Goal: Navigation & Orientation: Understand site structure

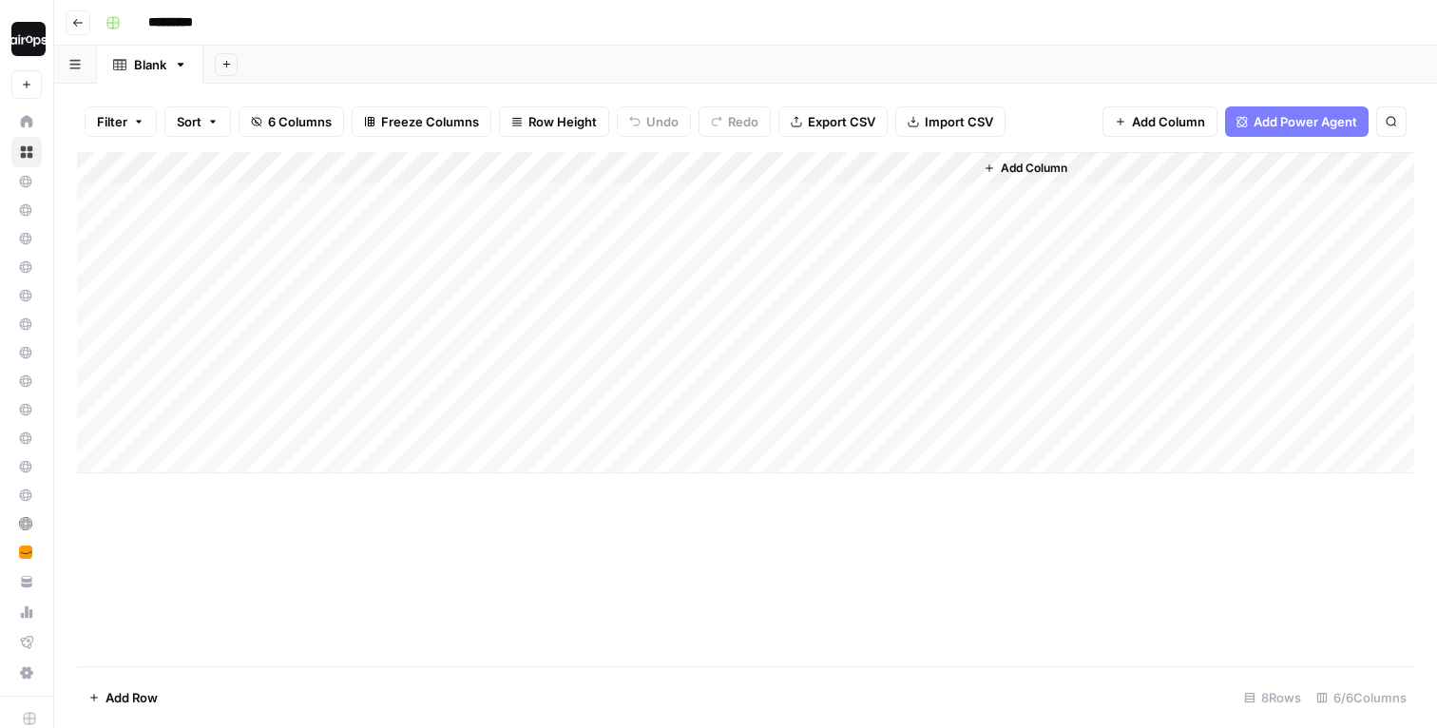
click at [1063, 44] on header "Go back *********" at bounding box center [745, 23] width 1383 height 46
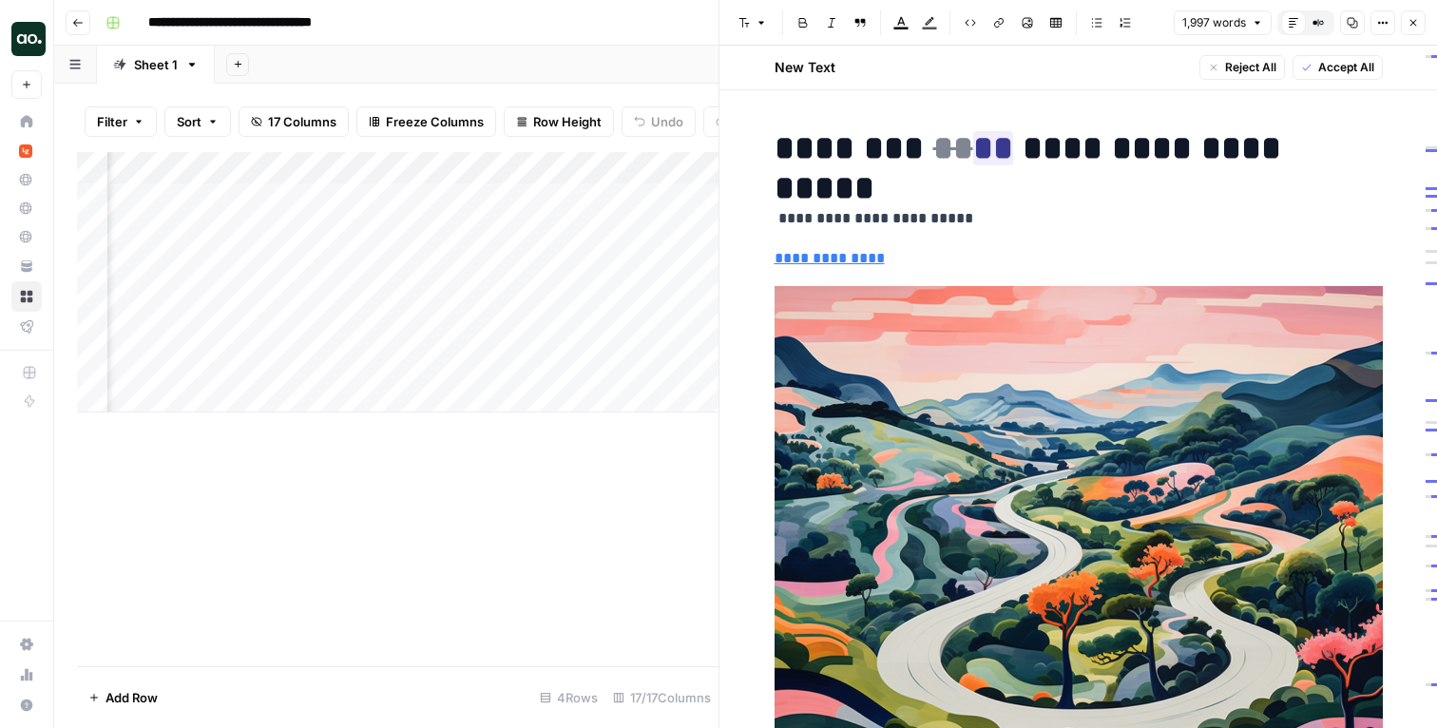
click at [1411, 23] on icon "button" at bounding box center [1413, 22] width 11 height 11
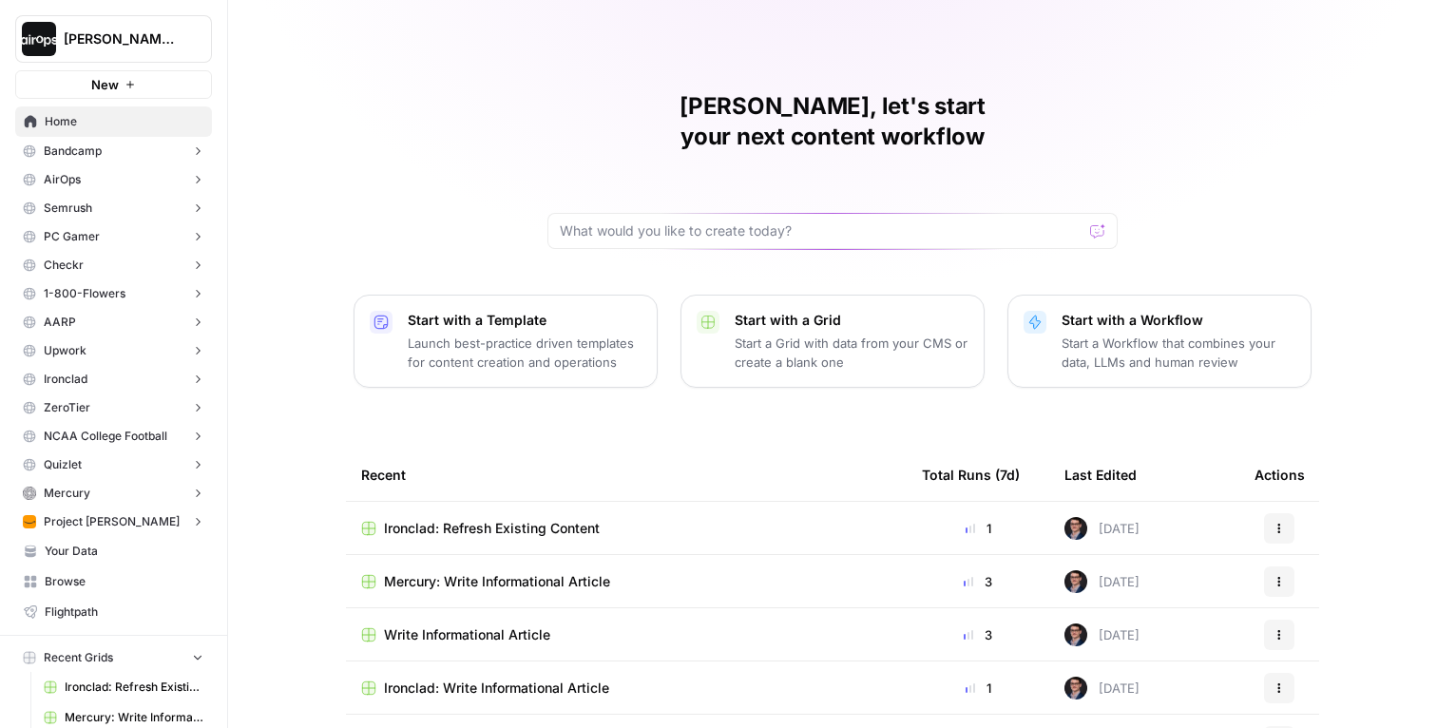
click at [84, 115] on span "Home" at bounding box center [124, 121] width 159 height 17
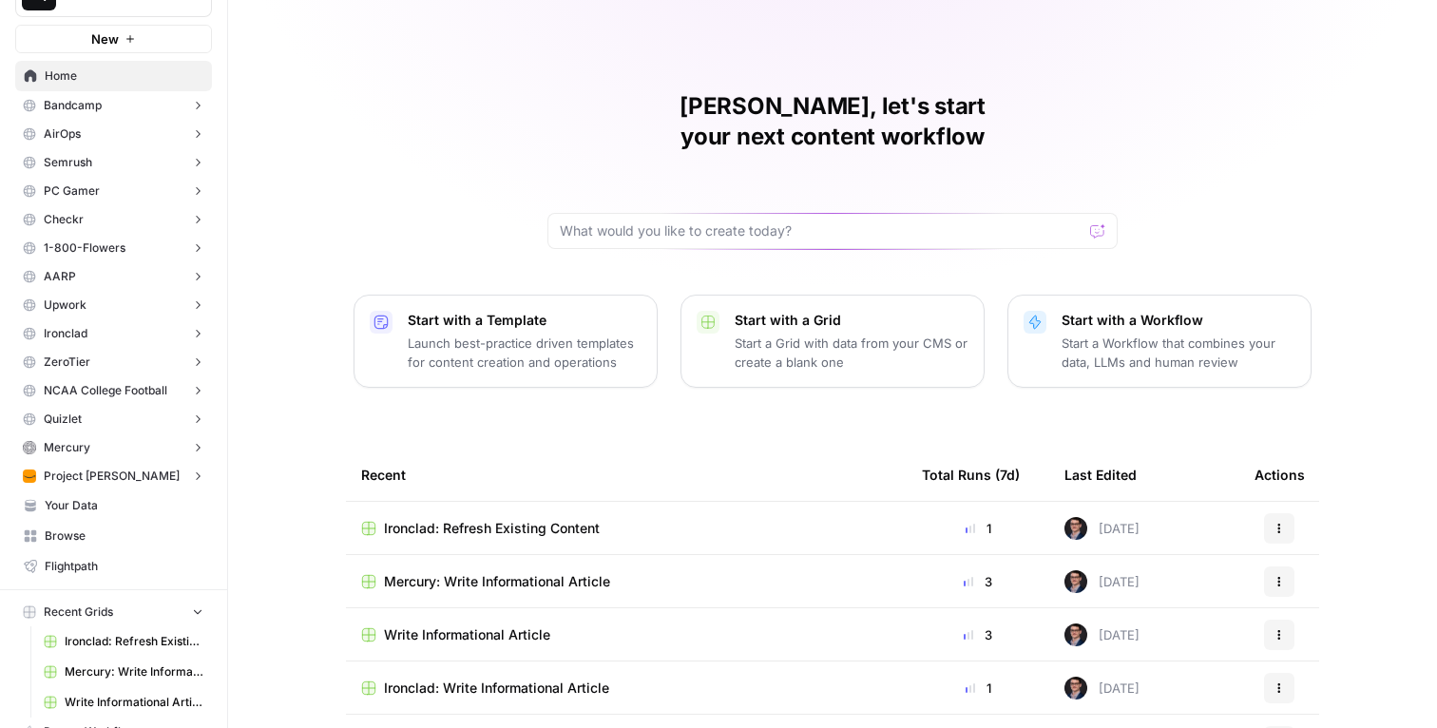
scroll to position [42, 0]
click at [415, 176] on div "Mike, let's start your next content workflow Start with a Template Launch best-…" at bounding box center [832, 452] width 1209 height 905
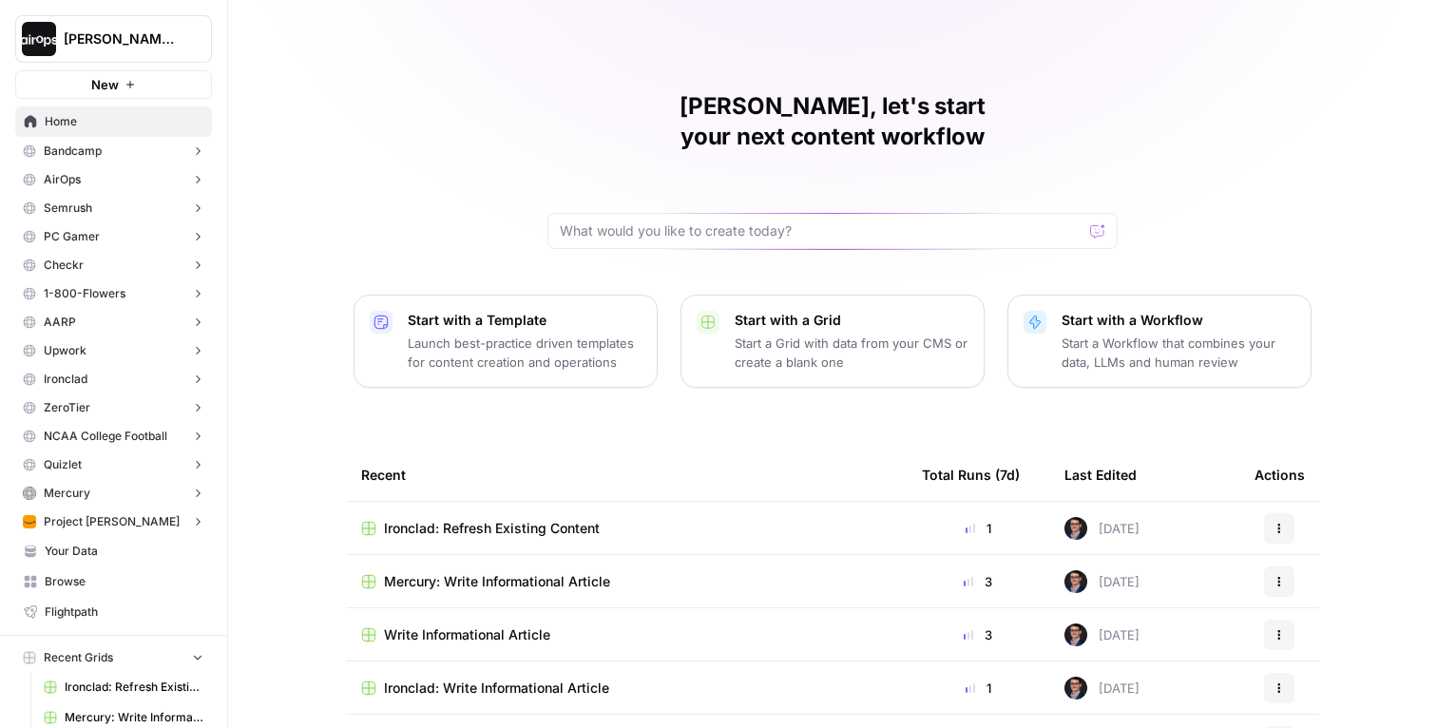
click at [156, 29] on button "[PERSON_NAME]-Sandbox" at bounding box center [113, 39] width 197 height 48
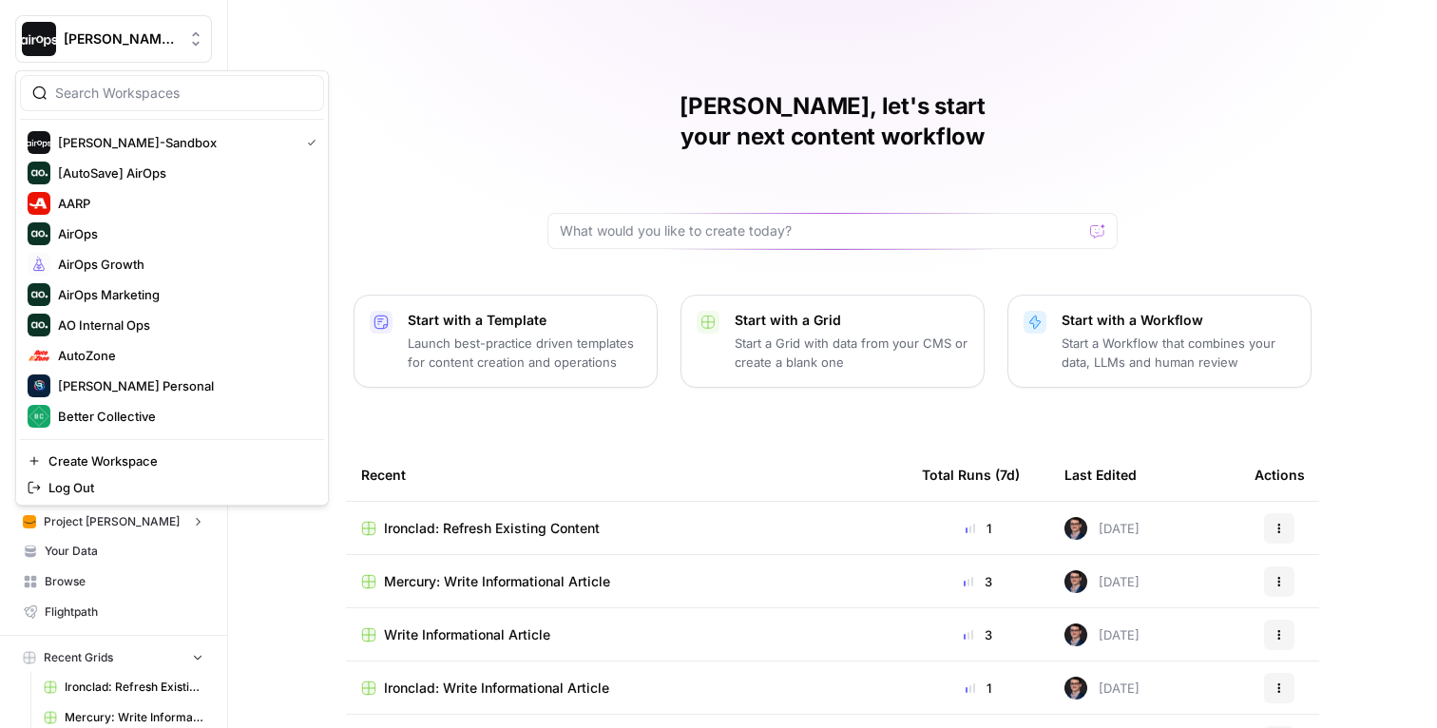
click at [520, 78] on div "Mike, let's start your next content workflow Start with a Template Launch best-…" at bounding box center [832, 452] width 1209 height 905
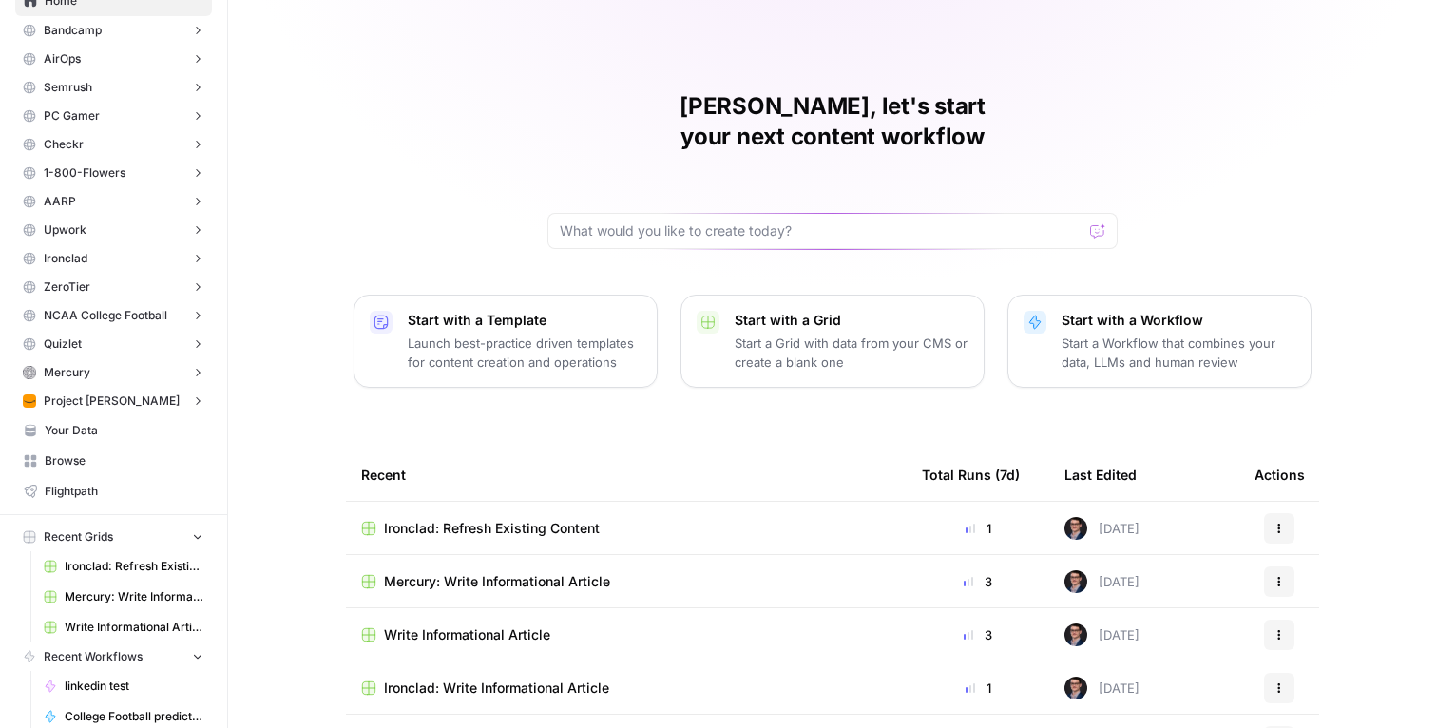
scroll to position [118, 0]
click at [109, 430] on span "Your Data" at bounding box center [124, 433] width 159 height 17
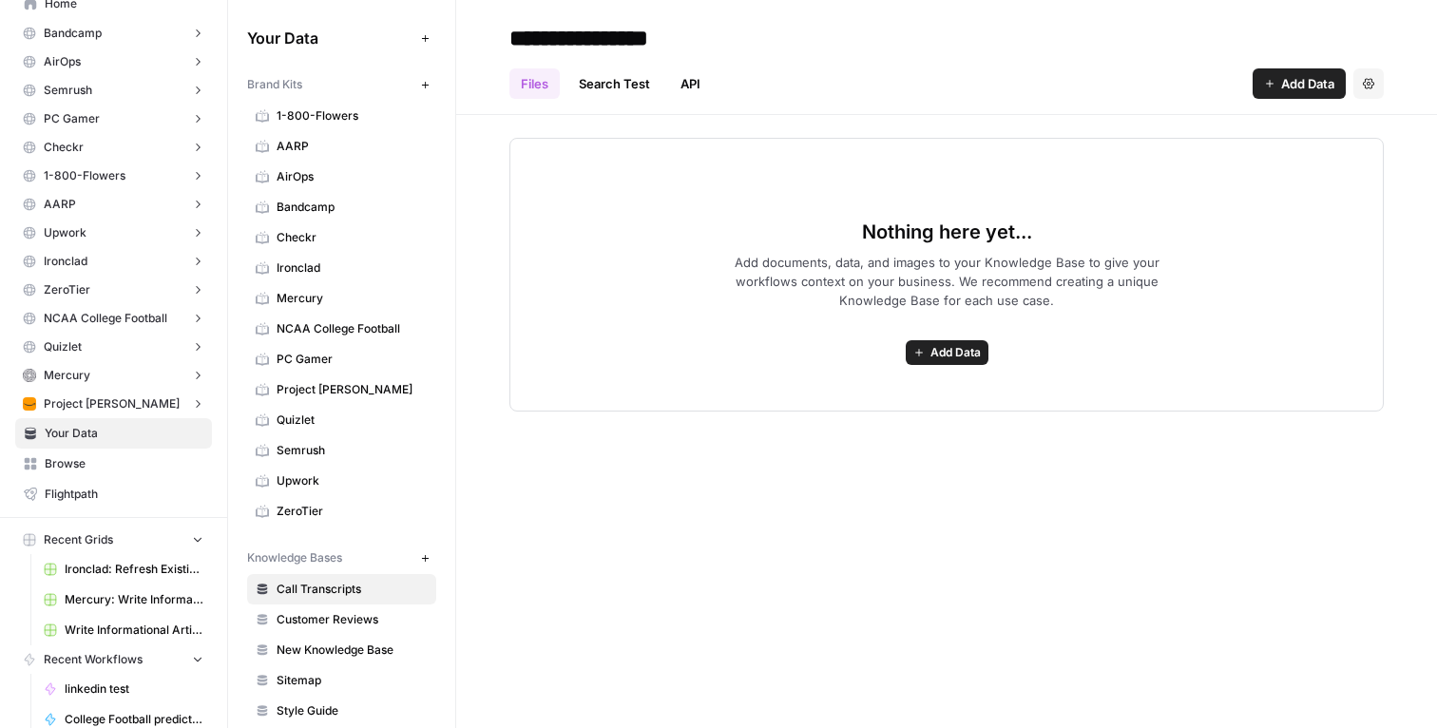
scroll to position [21, 0]
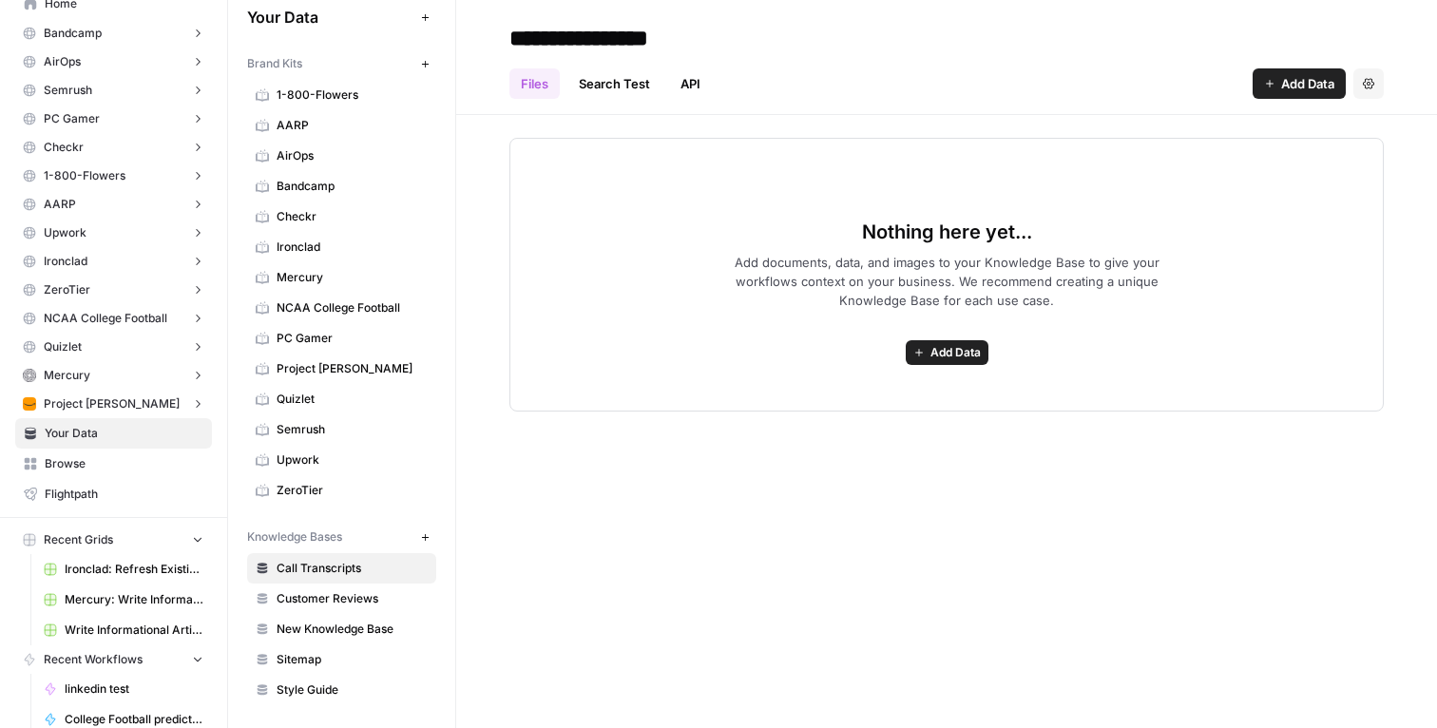
click at [131, 471] on span "Browse" at bounding box center [124, 463] width 159 height 17
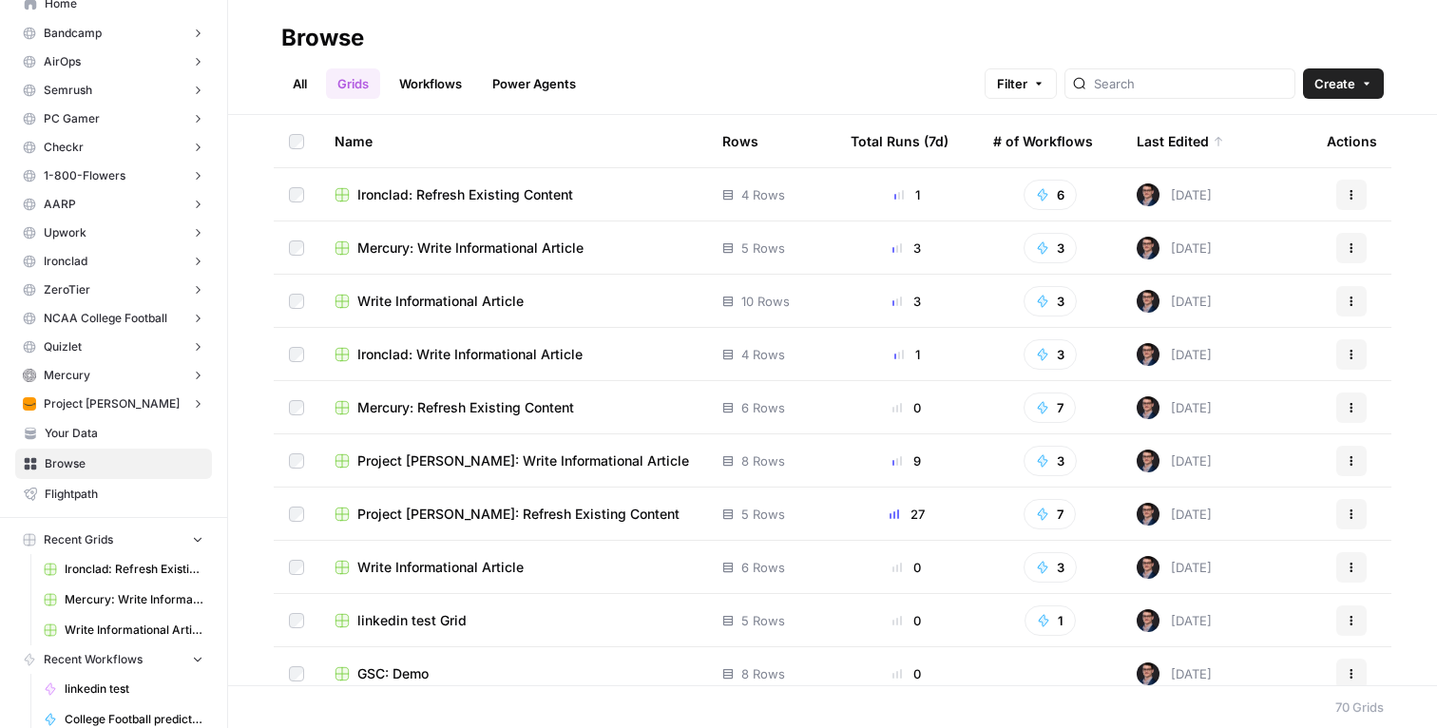
click at [124, 502] on link "Flightpath" at bounding box center [113, 494] width 197 height 30
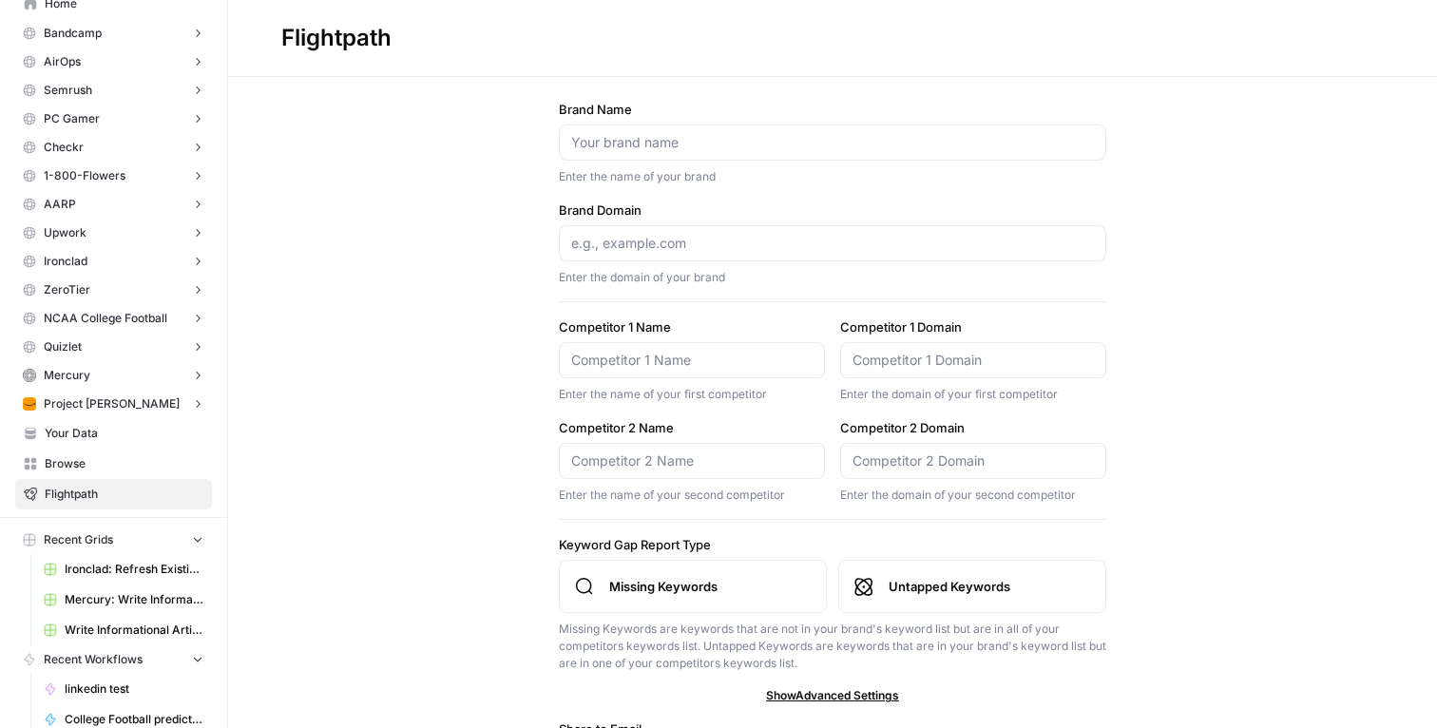
click at [124, 474] on link "Browse" at bounding box center [113, 464] width 197 height 30
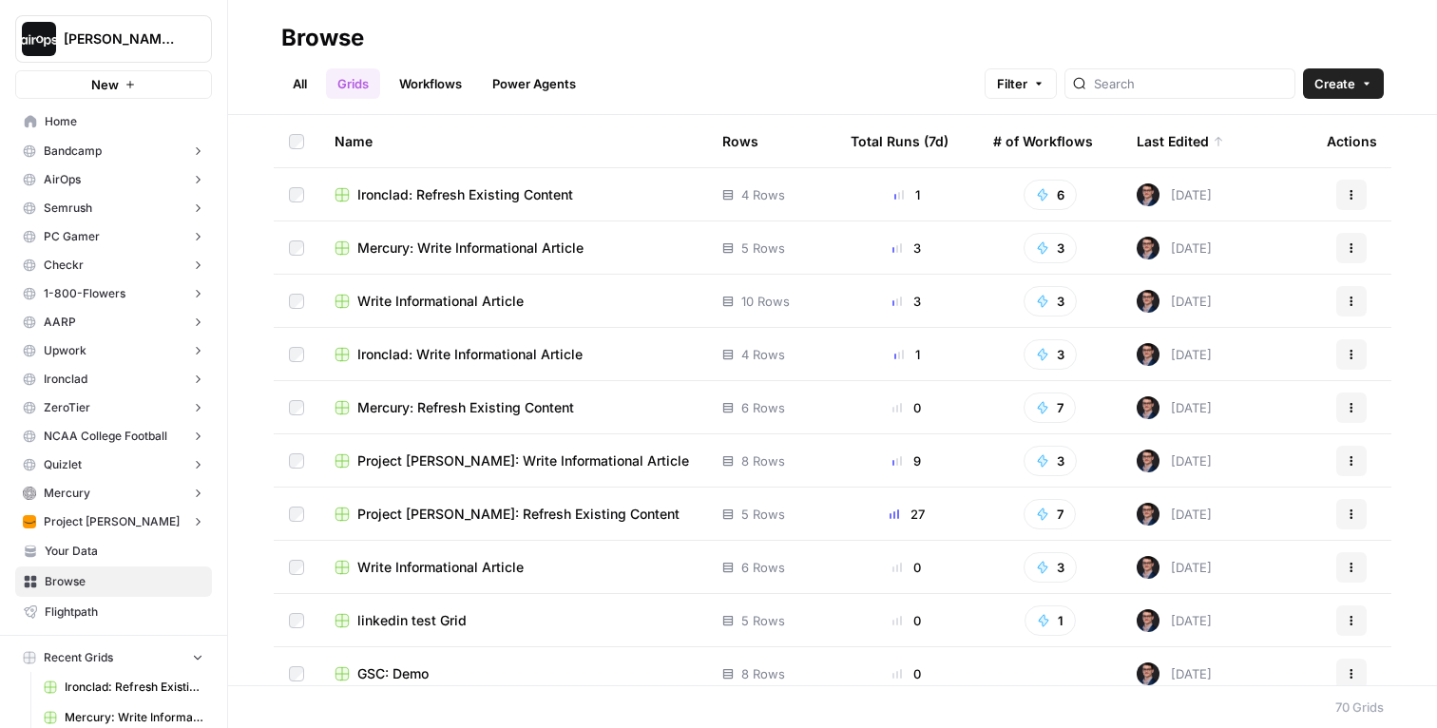
click at [130, 109] on link "Home" at bounding box center [113, 121] width 197 height 30
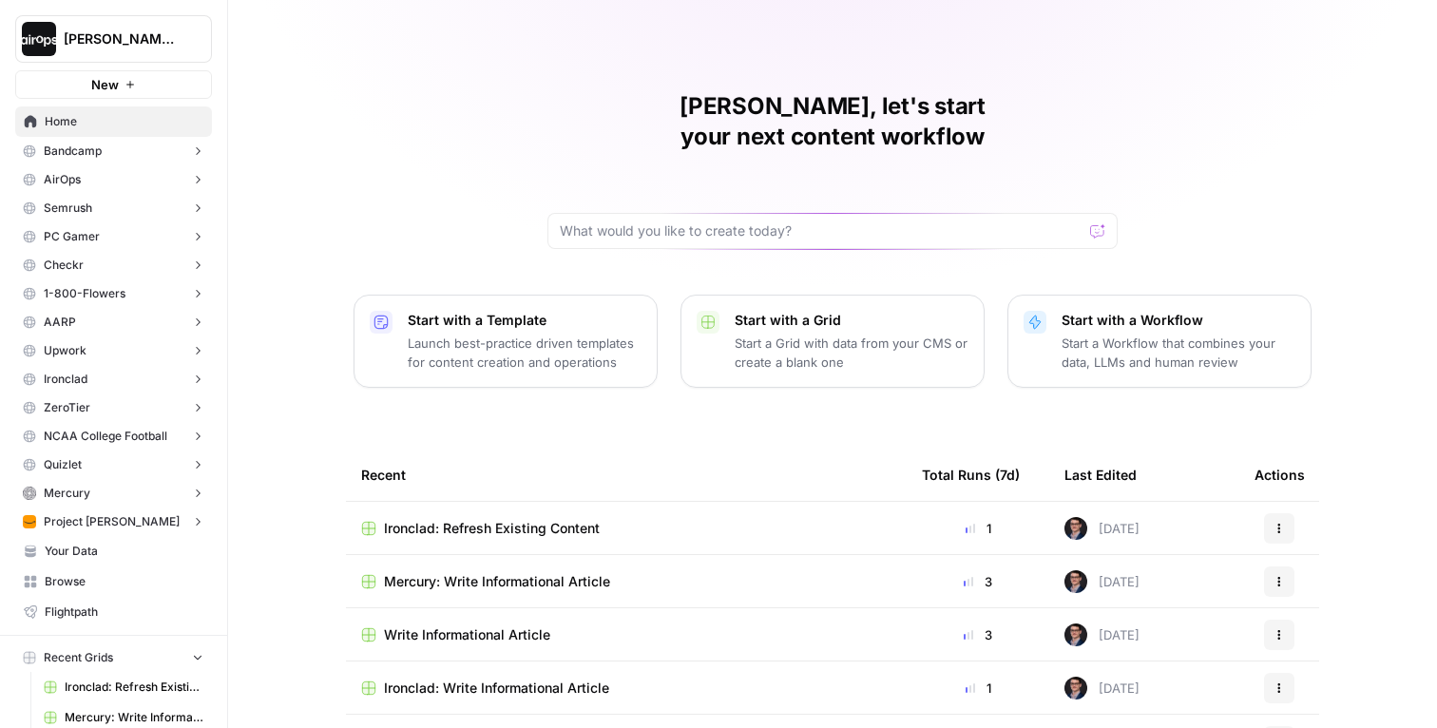
click at [519, 180] on div "Mike, let's start your next content workflow Start with a Template Launch best-…" at bounding box center [832, 452] width 1209 height 905
click at [417, 102] on div "Mike, let's start your next content workflow Start with a Template Launch best-…" at bounding box center [832, 452] width 1209 height 905
click at [417, 101] on div "Mike, let's start your next content workflow Start with a Template Launch best-…" at bounding box center [832, 452] width 1209 height 905
